Goal: Use online tool/utility: Utilize a website feature to perform a specific function

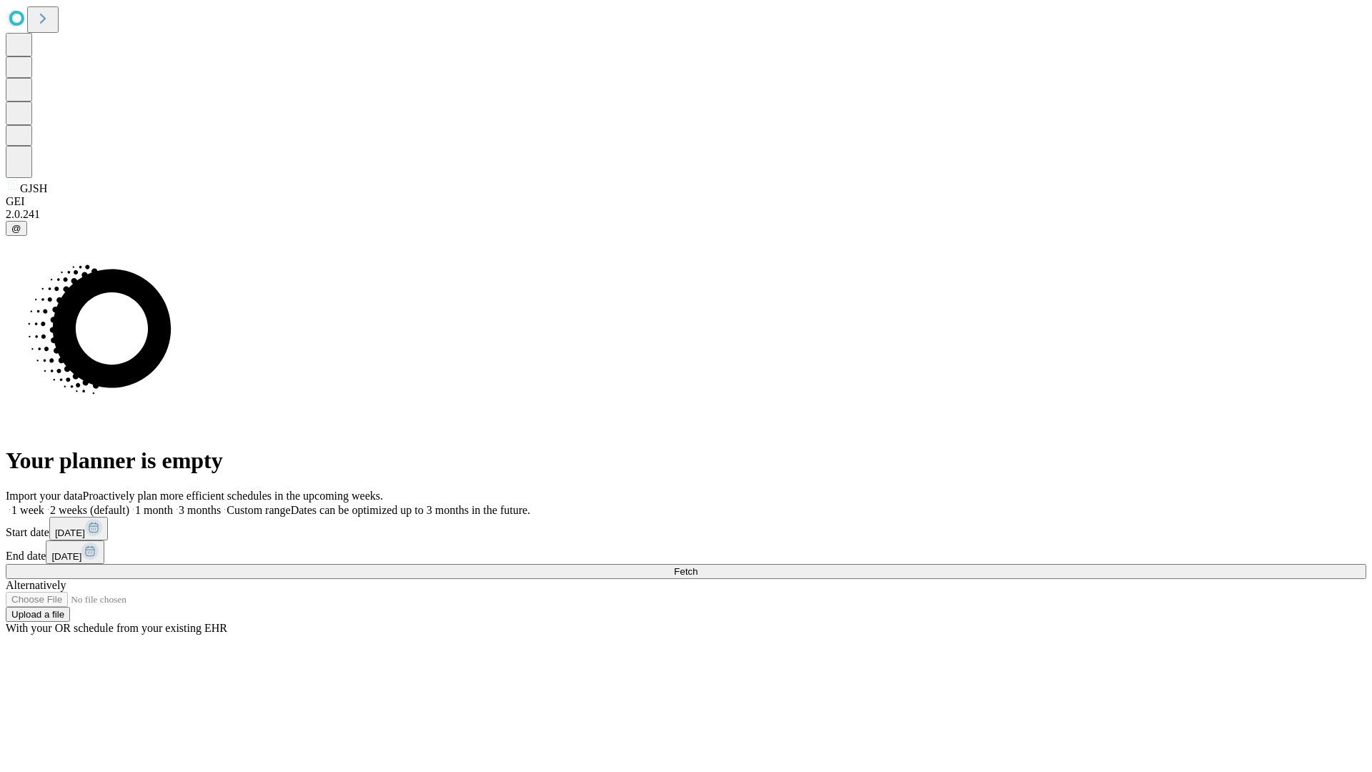
click at [698, 566] on span "Fetch" at bounding box center [686, 571] width 24 height 11
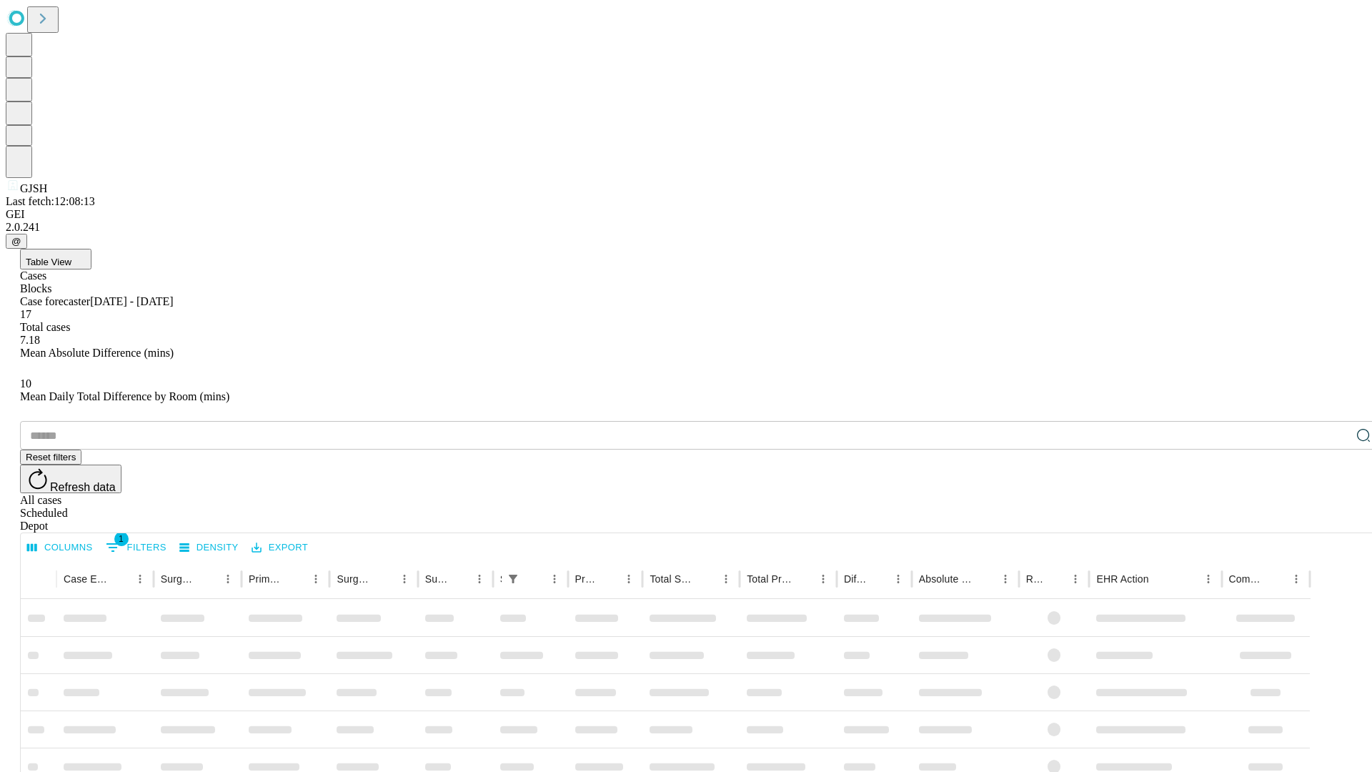
click at [71, 257] on span "Table View" at bounding box center [49, 262] width 46 height 11
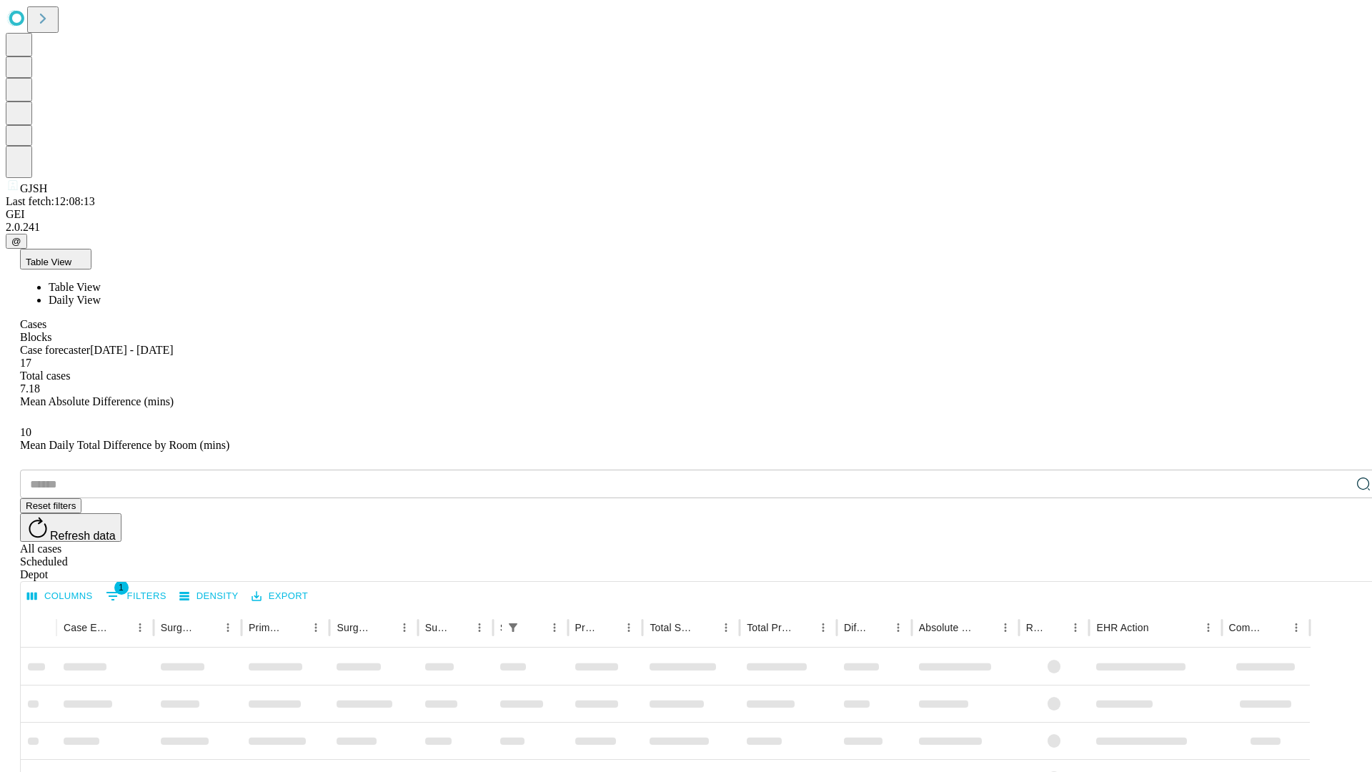
click at [101, 294] on span "Daily View" at bounding box center [75, 300] width 52 height 12
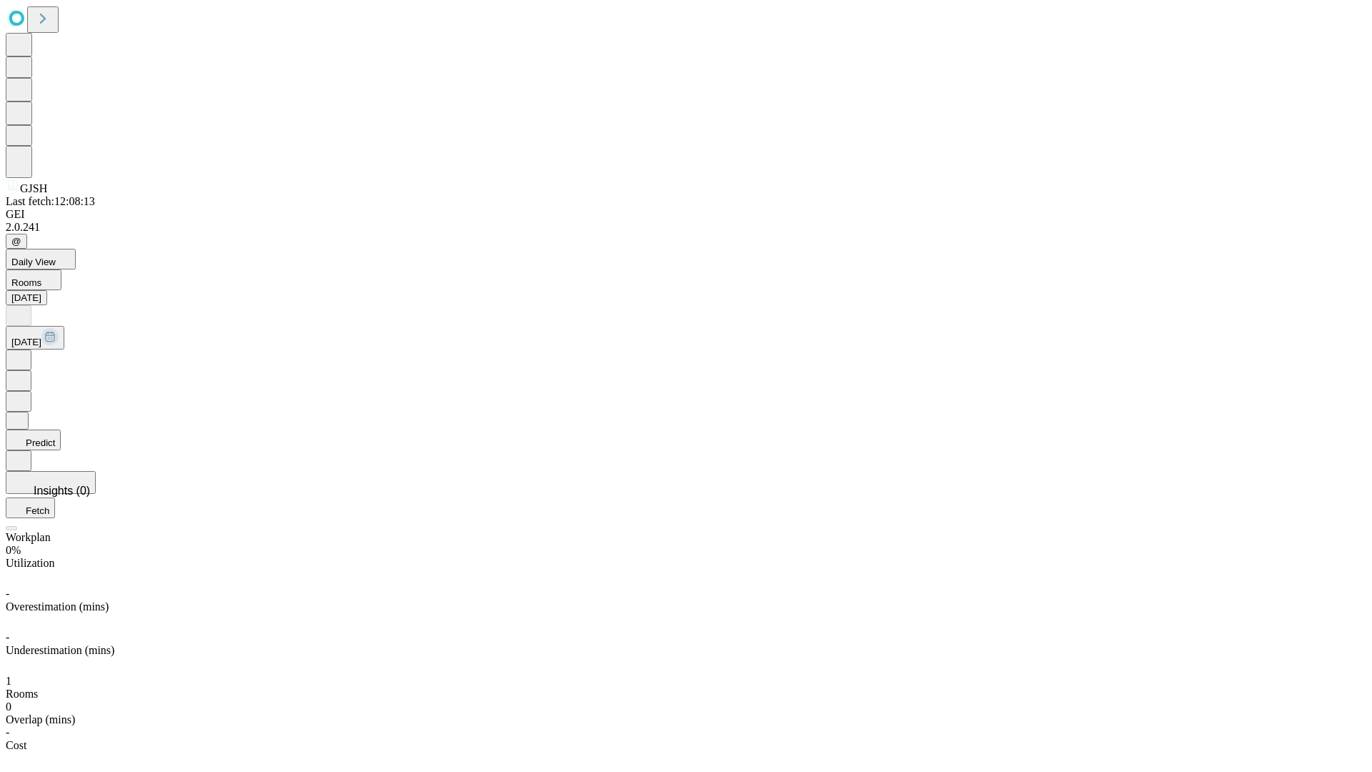
click at [61, 430] on button "Predict" at bounding box center [33, 440] width 55 height 21
